Goal: Find specific page/section: Find specific page/section

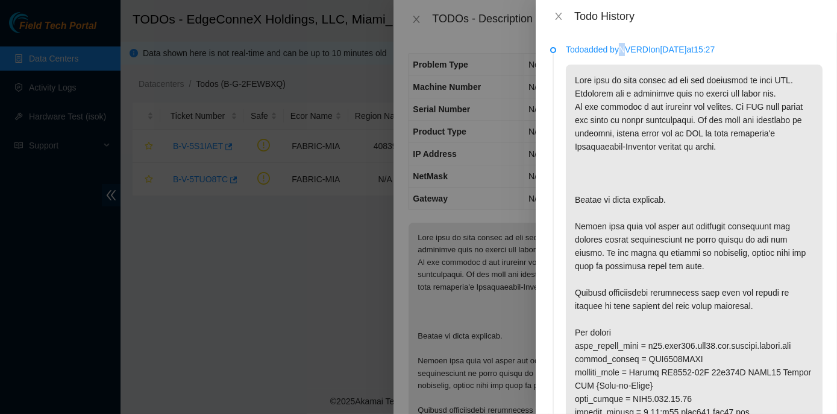
scroll to position [603, 0]
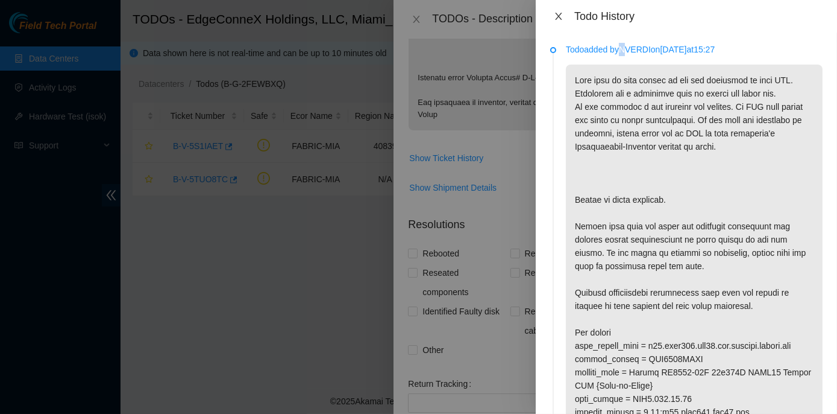
click at [560, 13] on icon "close" at bounding box center [559, 16] width 10 height 10
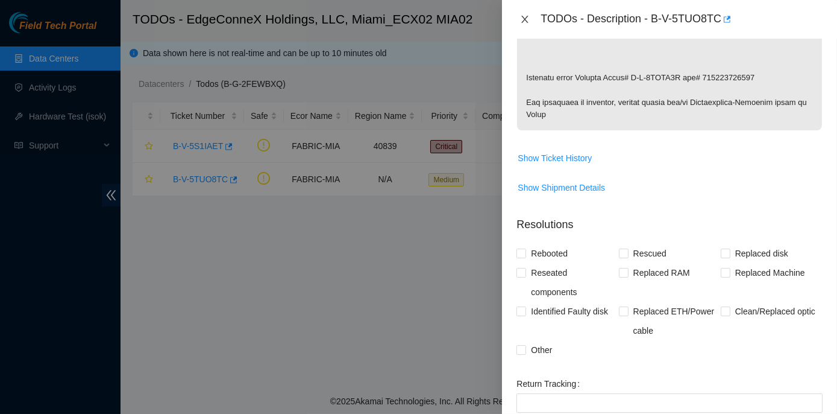
click at [524, 19] on icon "close" at bounding box center [525, 19] width 10 height 10
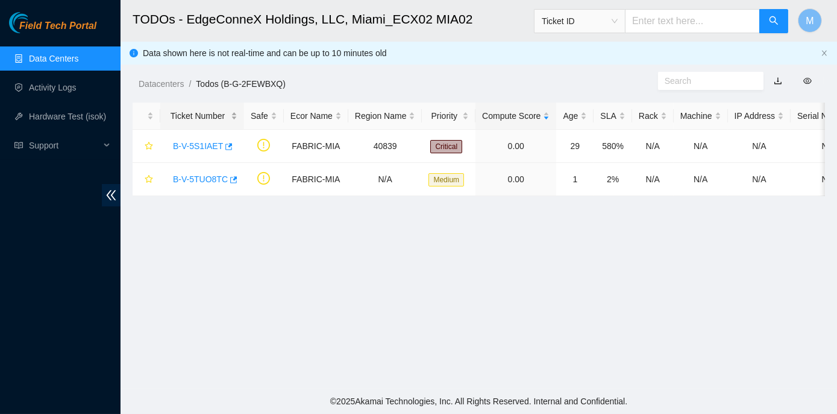
scroll to position [297, 0]
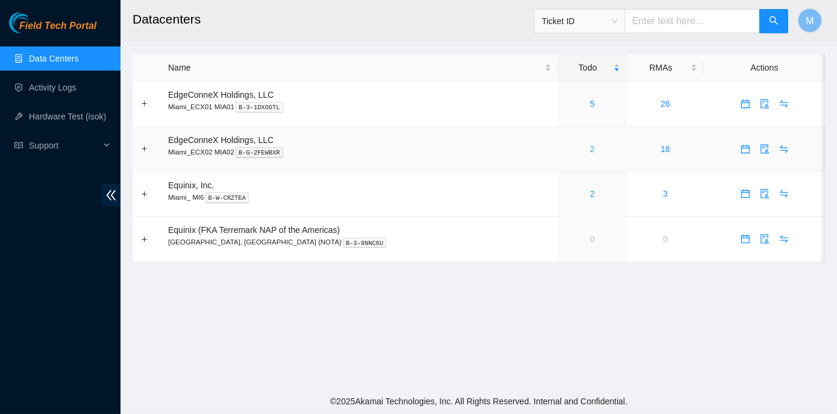
click at [590, 148] on link "2" at bounding box center [592, 149] width 5 height 10
